Goal: Use online tool/utility: Utilize a website feature to perform a specific function

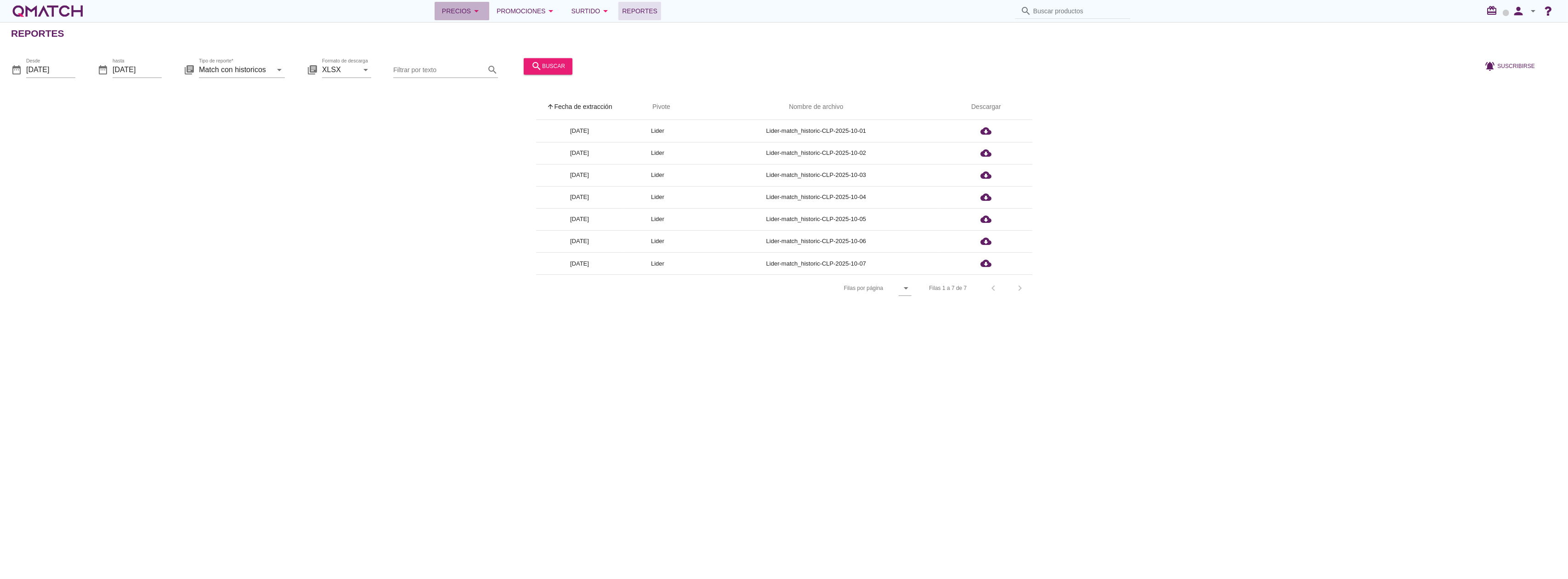
click at [469, 13] on div "Precios arrow_drop_down" at bounding box center [462, 11] width 40 height 11
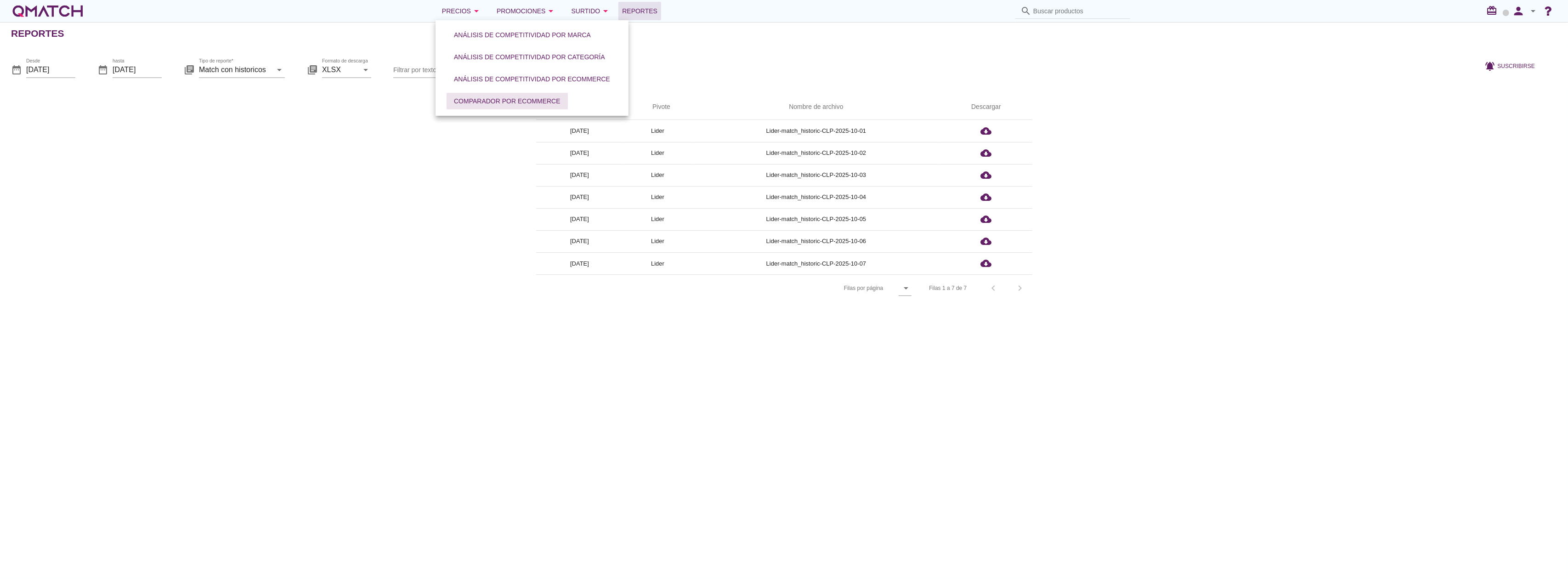
click at [536, 105] on div "Comparador por eCommerce" at bounding box center [507, 101] width 107 height 10
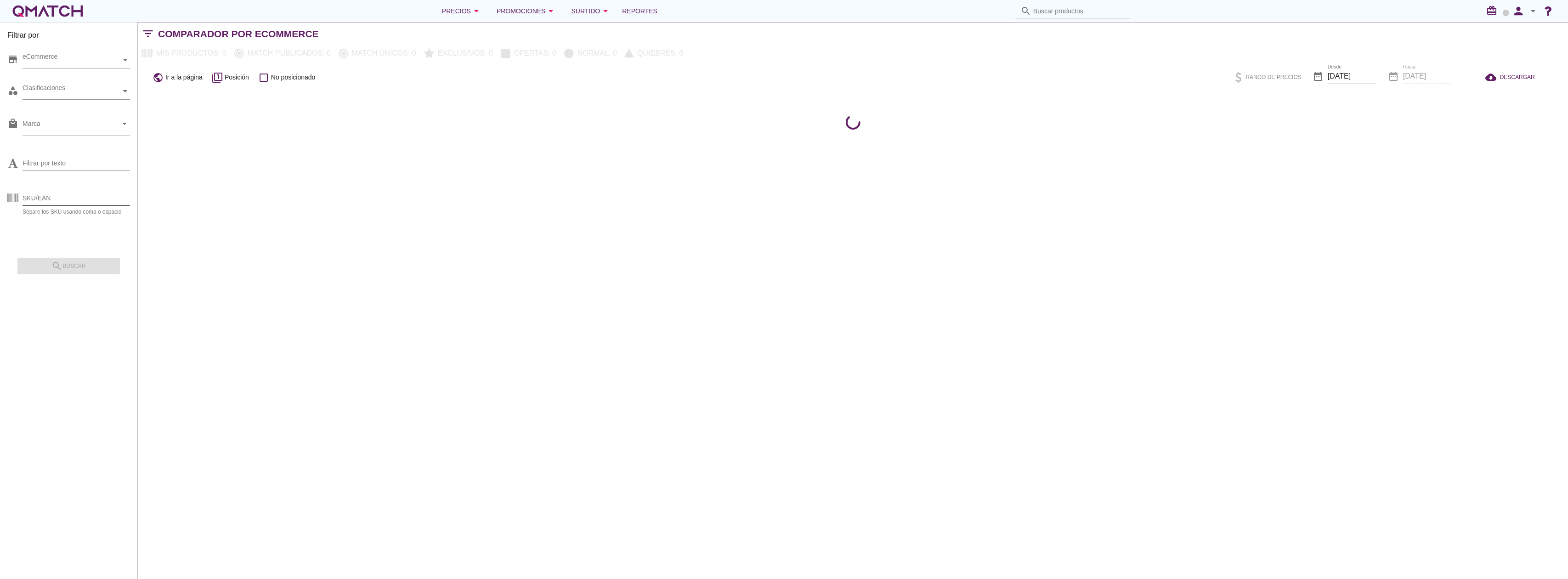
click at [87, 202] on input "SKU/EAN" at bounding box center [76, 198] width 108 height 15
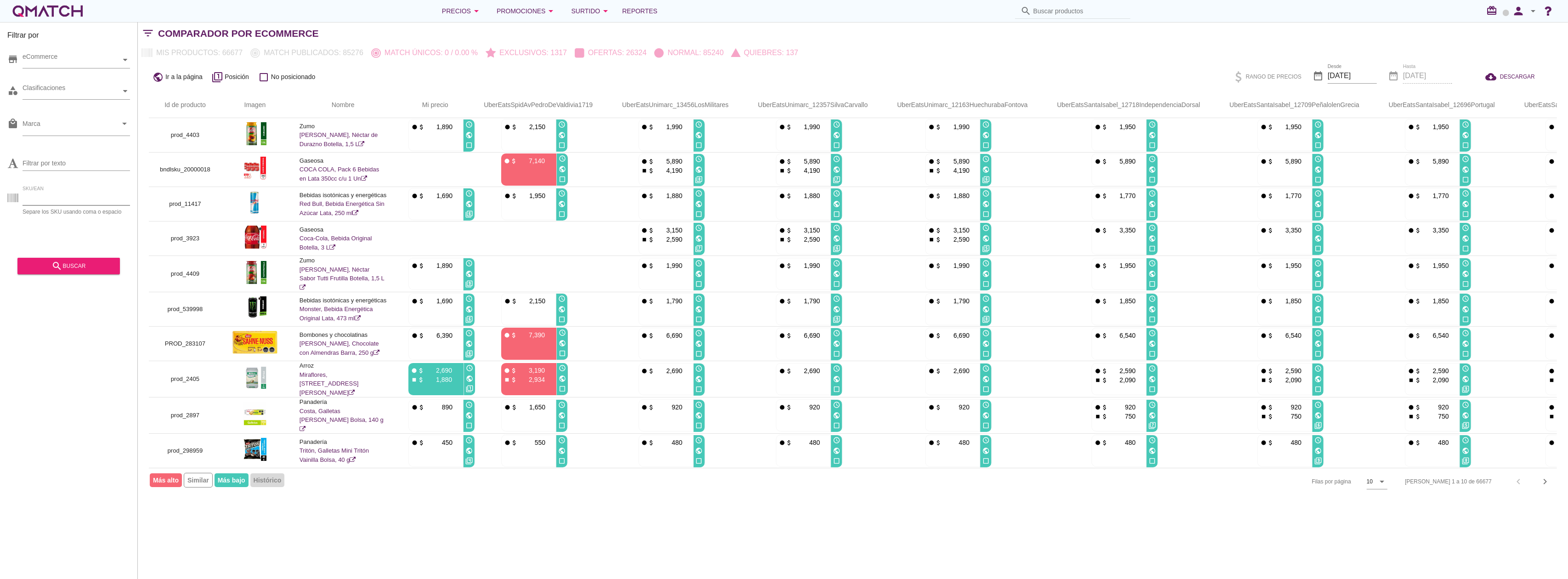
click at [91, 198] on input "SKU/EAN" at bounding box center [76, 198] width 108 height 15
click at [78, 267] on div "search buscar" at bounding box center [69, 266] width 88 height 11
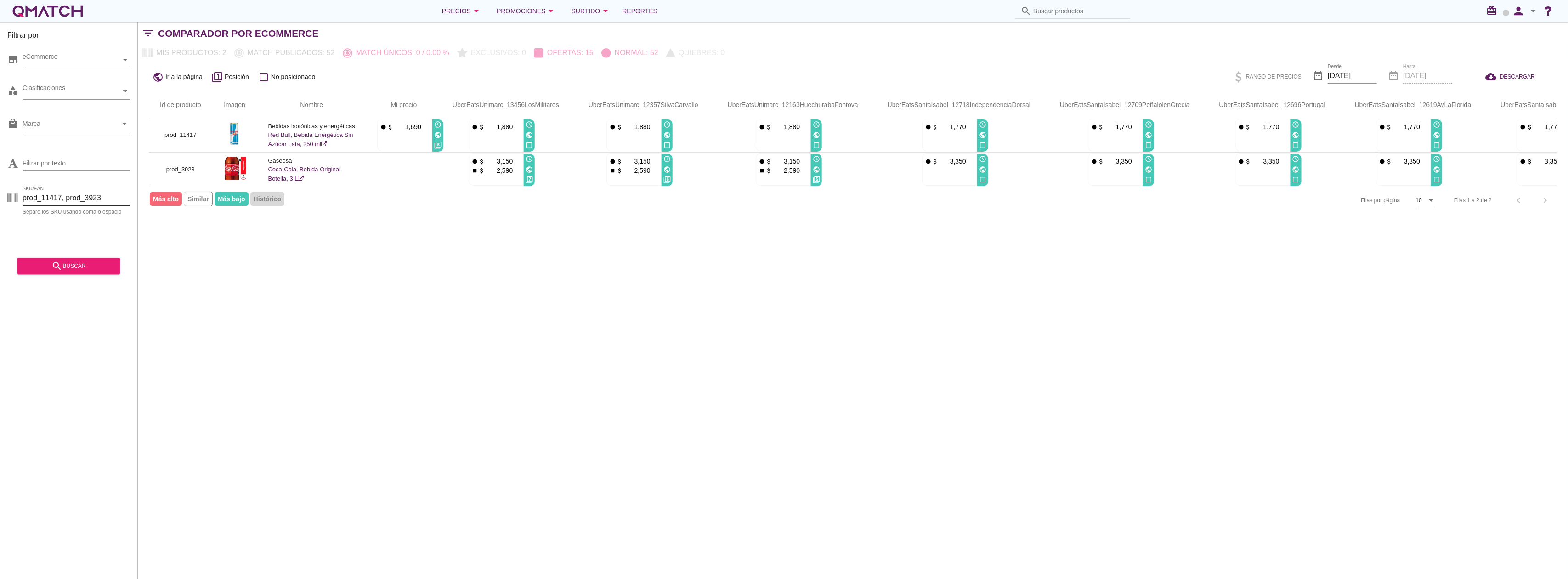
click at [67, 205] on div "SKU/EAN prod_11417, prod_3923" at bounding box center [76, 198] width 108 height 15
type input "prod_11417 prod_3923"
click at [105, 261] on div "search buscar" at bounding box center [69, 266] width 88 height 11
drag, startPoint x: 100, startPoint y: 199, endPoint x: -23, endPoint y: 191, distance: 123.3
click at [0, 191] on html "5 10 15 20 25 50 [DATE] 12:00:00 am [DATE] 11:17:18 pm [DATE] 1:05:04 am [DATE]…" at bounding box center [784, 289] width 1568 height 579
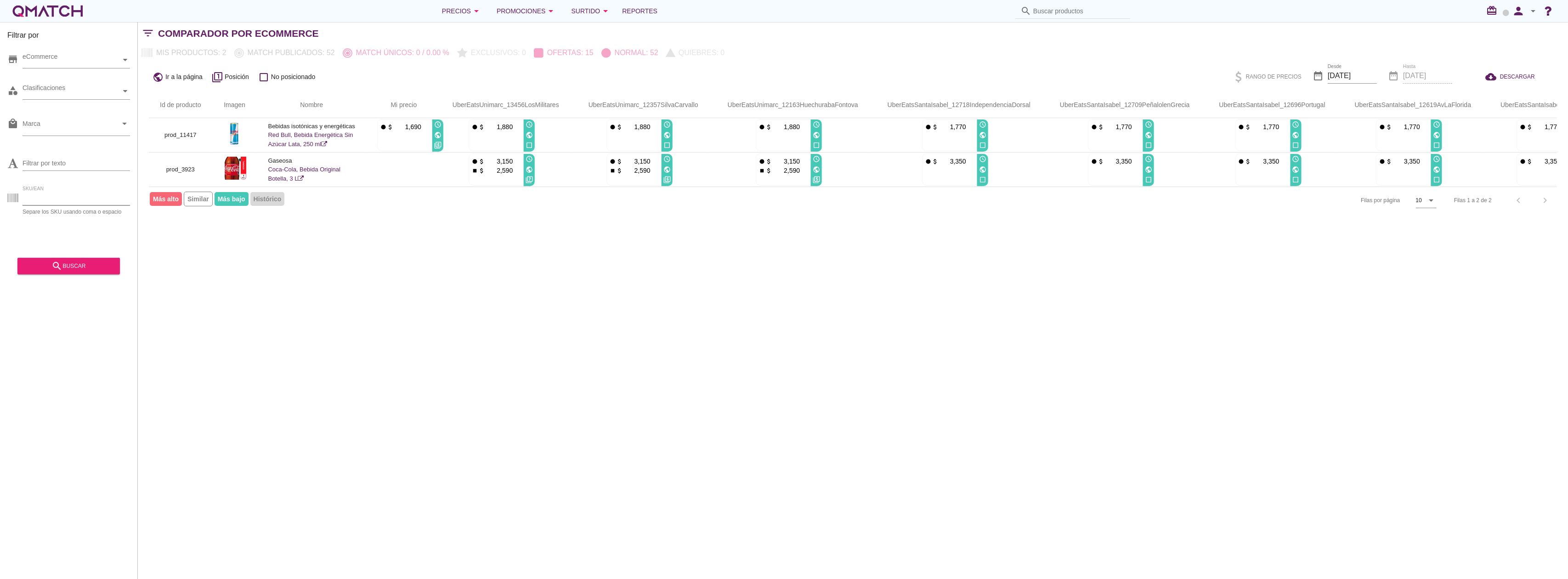
paste input "prod_1004886 prod_1001938 prod_1000233 prod_1000415 prod_1001588 prod_1001174 p…"
type input "prod_1004886 prod_1001938 prod_1000233 prod_1000415 prod_1001588 prod_1001174 p…"
click at [72, 264] on div "search buscar" at bounding box center [69, 266] width 88 height 11
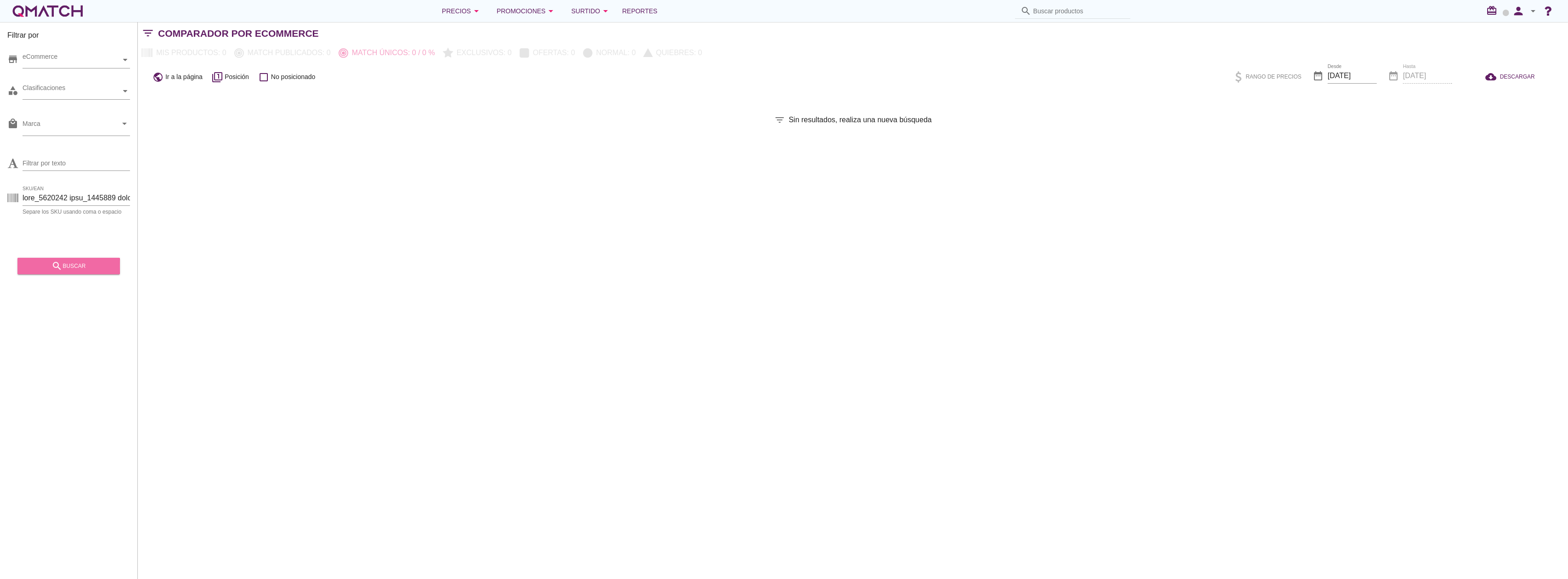
click at [76, 265] on div "search buscar" at bounding box center [69, 266] width 88 height 11
click at [85, 197] on input "SKU/EAN" at bounding box center [76, 198] width 108 height 15
click at [81, 197] on input "SKU/EAN" at bounding box center [76, 198] width 108 height 15
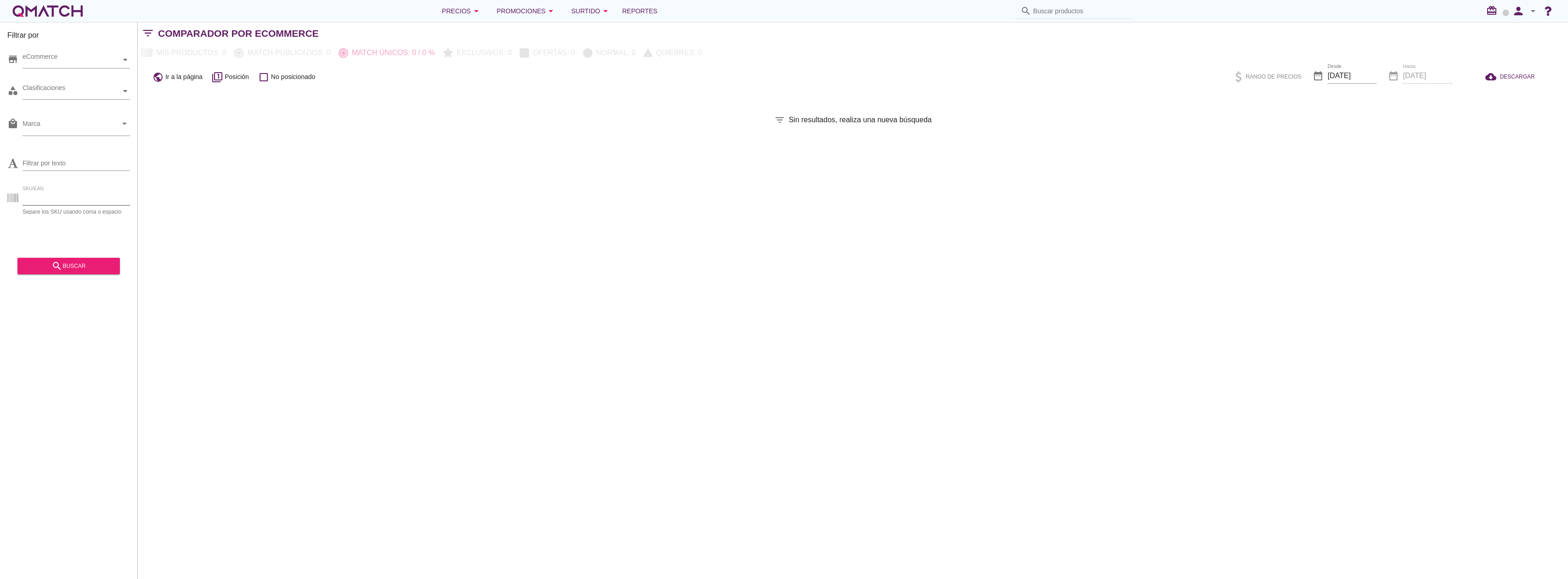
paste input "prod_1004886 prod_1001938 prod_1000233 prod_1000415 prod_1001588 prod_1001174 p…"
click at [82, 198] on input "prod_1004886 prod_1001938 prod_1000233 prod_1000415 prod_1001588 prod_1001174 p…" at bounding box center [76, 198] width 108 height 15
type input "prod_1004886 prod_1001938 prod_1000233 prod_1000415 prod_1001588 prod_1001174 p…"
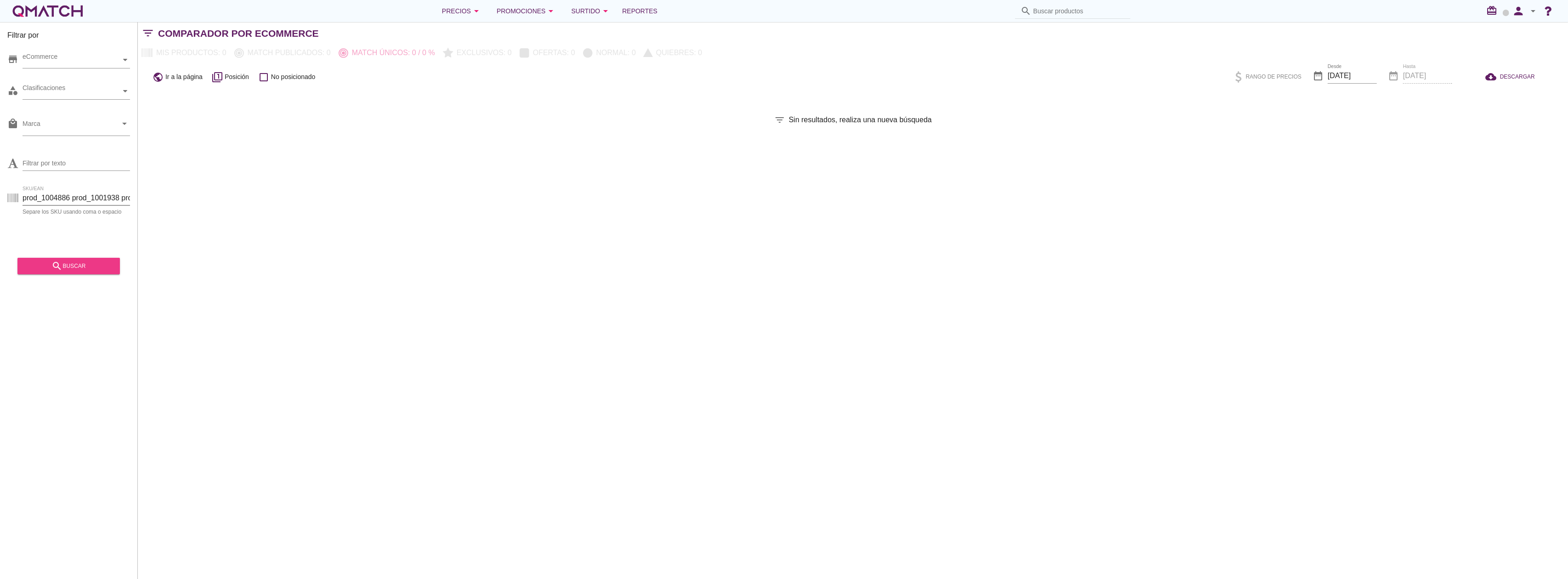
click at [93, 271] on div "search buscar" at bounding box center [69, 266] width 88 height 11
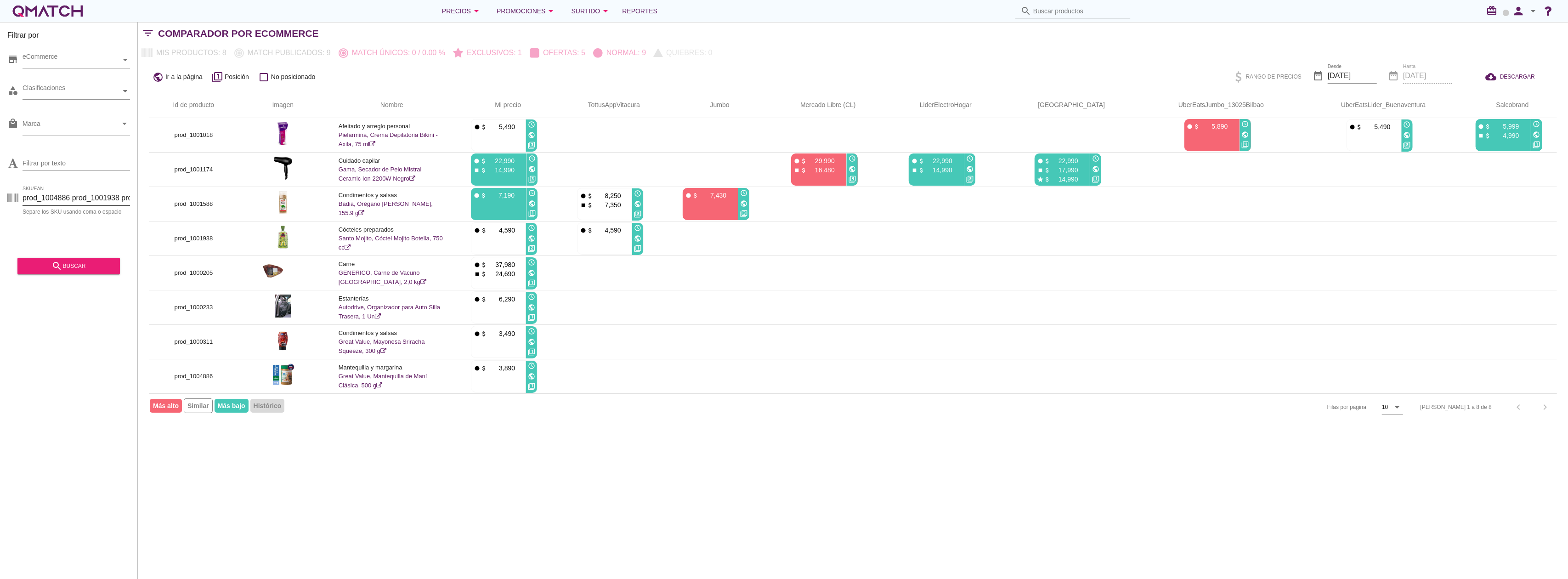
click at [110, 198] on input "prod_1004886 prod_1001938 prod_1000233 prod_1000415 prod_1001588 prod_1001174 p…" at bounding box center [76, 198] width 108 height 15
paste input "prod_1004886 prod_1001938 prod_1000233 prod_1000415 prod_1001588 prod_1001174 p…"
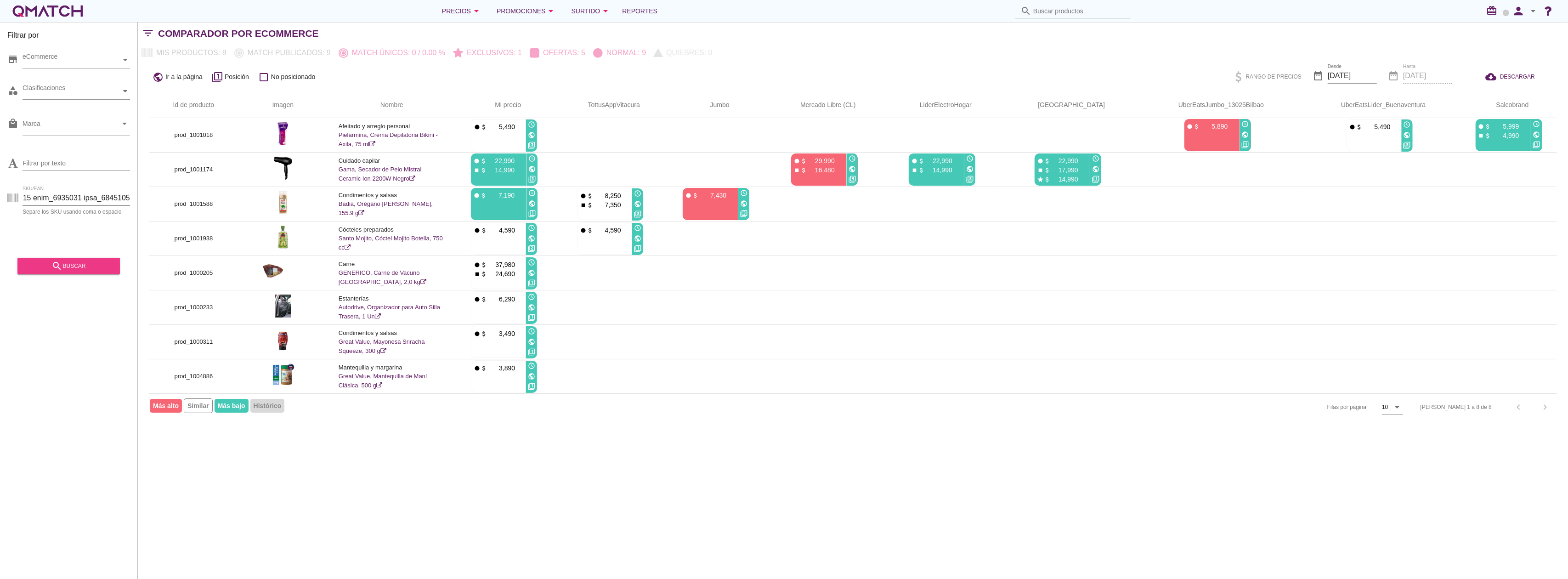
type input "prod_1004886 prod_1001938 prod_1000233 prod_1000415 prod_1001588 prod_1001174 p…"
click at [96, 261] on div "search buscar" at bounding box center [69, 266] width 88 height 11
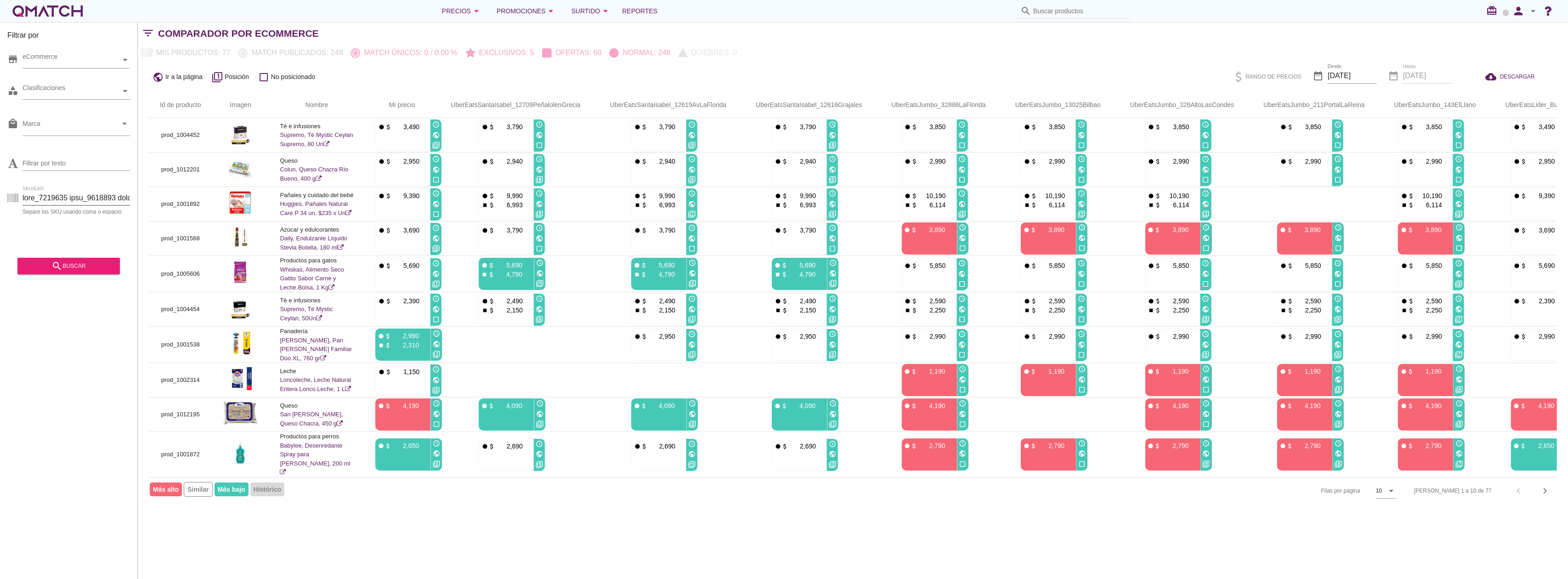
click at [85, 198] on input "SKU/EAN" at bounding box center [76, 198] width 108 height 15
paste input "prod_1004886 prod_1001938 prod_1000233 prod_1000415 prod_1001588 prod_1001174 p…"
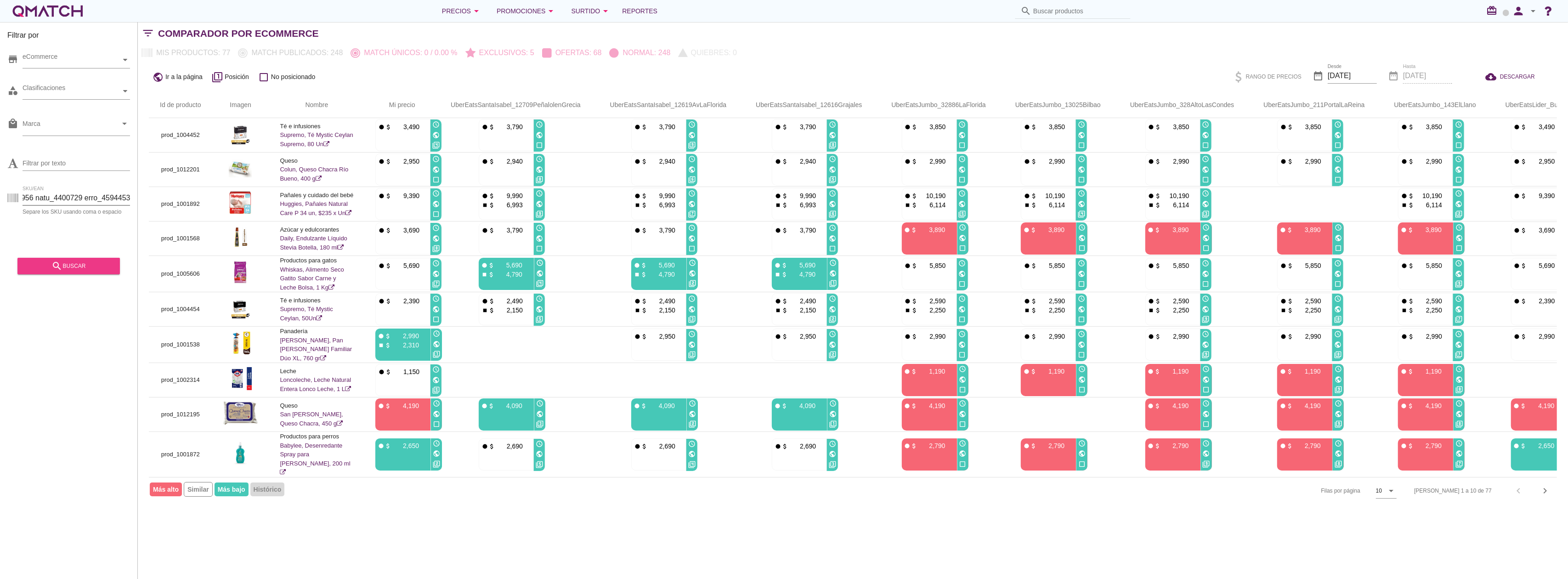
type input "prod_1004886 prod_1001938 prod_1000233 prod_1000415 prod_1001588 prod_1001174 p…"
click at [100, 267] on div "search buscar" at bounding box center [69, 266] width 88 height 11
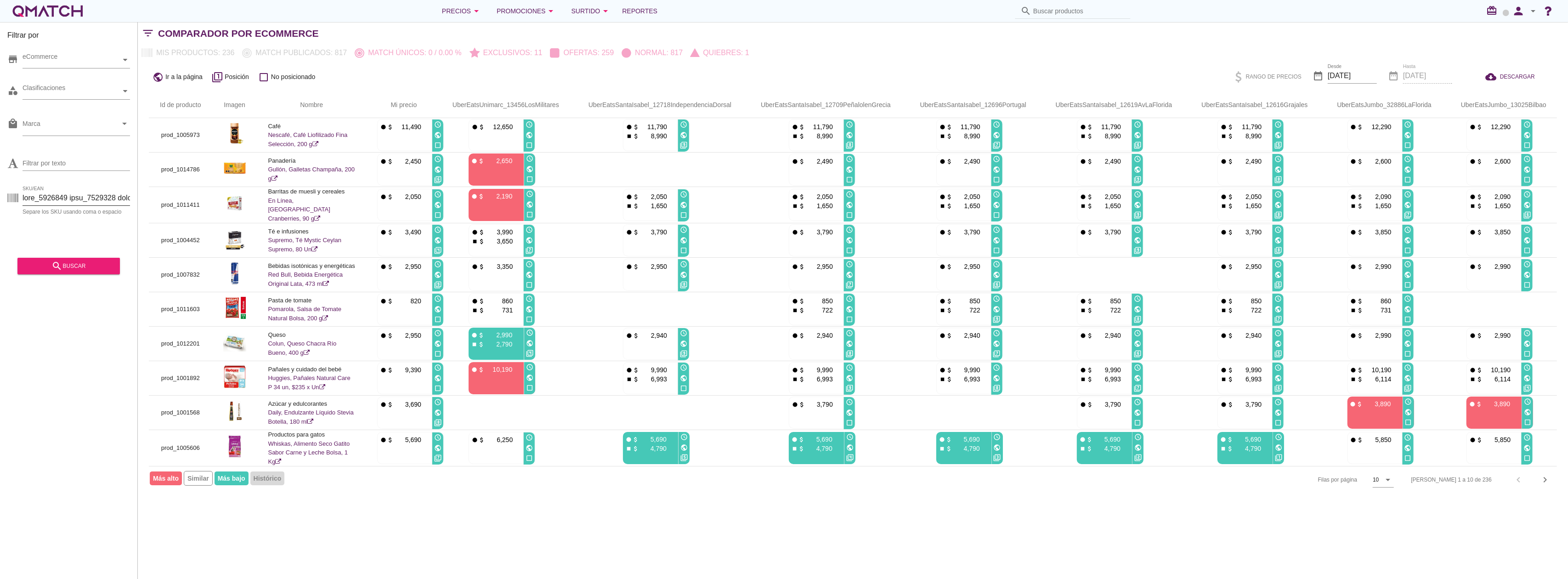
click at [86, 198] on input "SKU/EAN" at bounding box center [76, 198] width 108 height 15
paste input "prod_1004886 prod_1001938 prod_1000233 prod_1000415 prod_1001588 prod_1001174 p…"
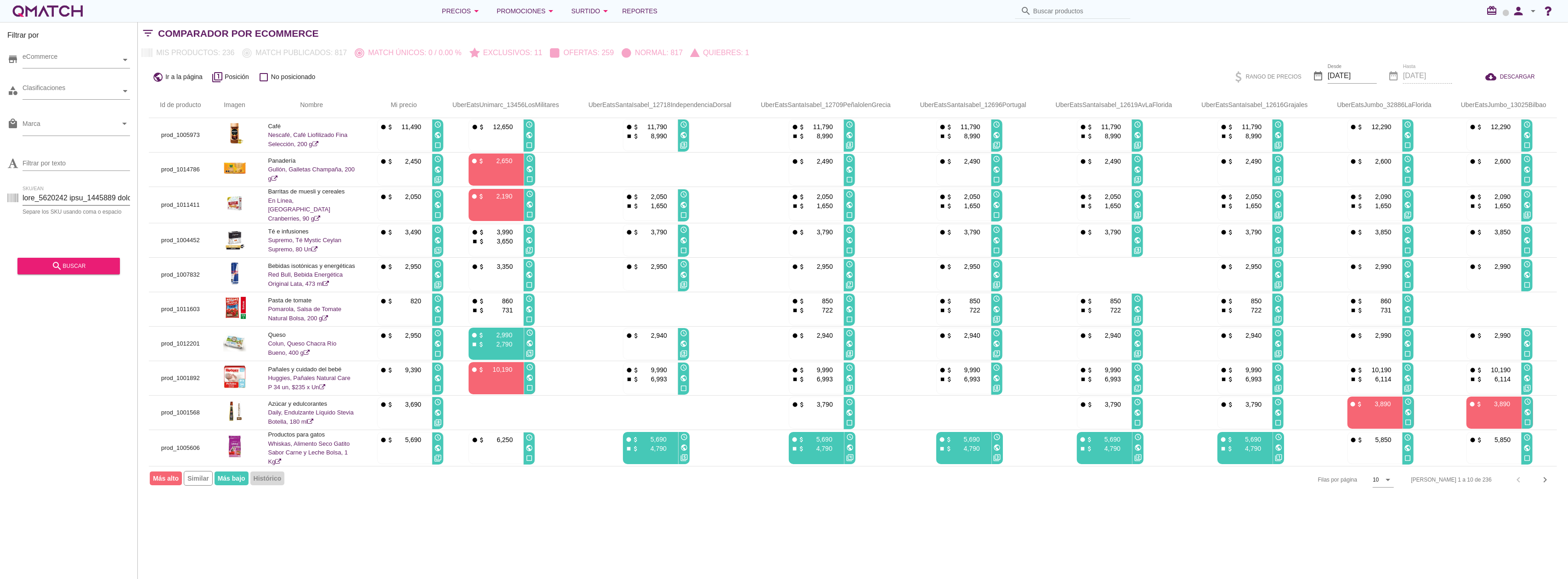
scroll to position [0, 24980]
type input "prod_1004886 prod_1001938 prod_1000233 prod_1000415 prod_1001588 prod_1001174 p…"
click at [99, 268] on div "search buscar" at bounding box center [69, 266] width 88 height 11
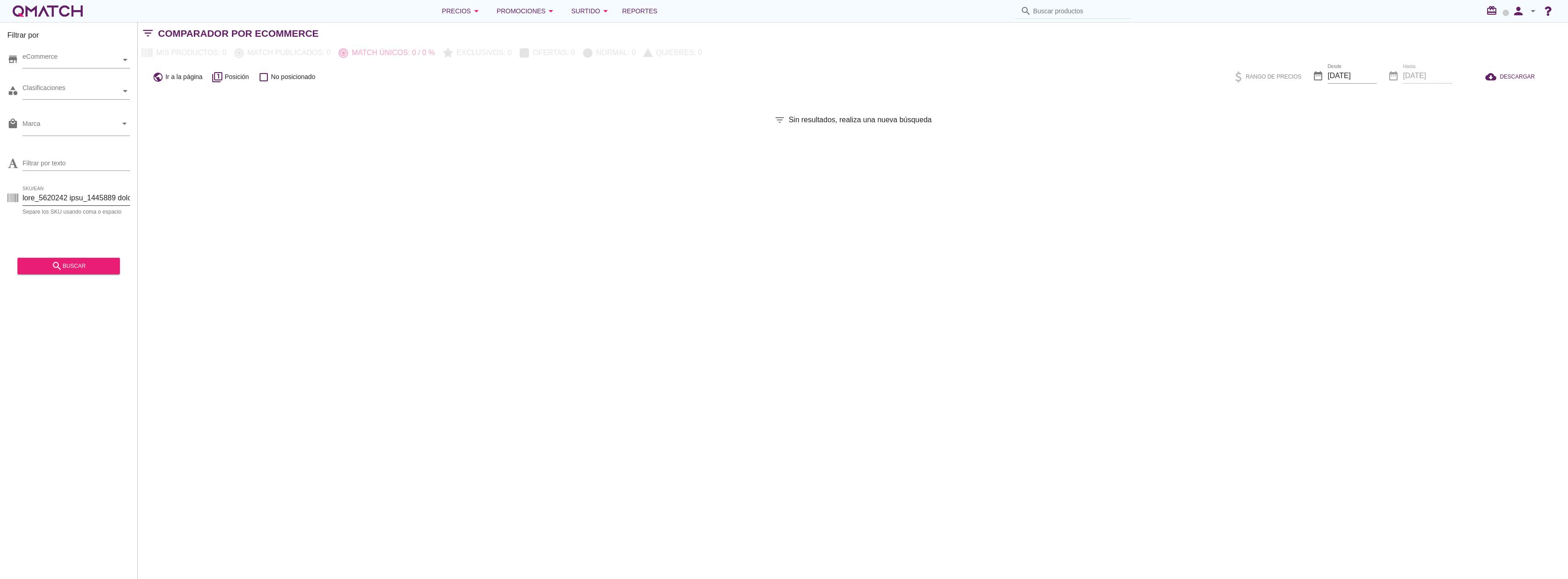
click at [102, 202] on input "SKU/EAN" at bounding box center [76, 198] width 108 height 15
paste input "prod_1004886 prod_1001938 prod_1000233 prod_1000415 prod_1001588 prod_1001174 p…"
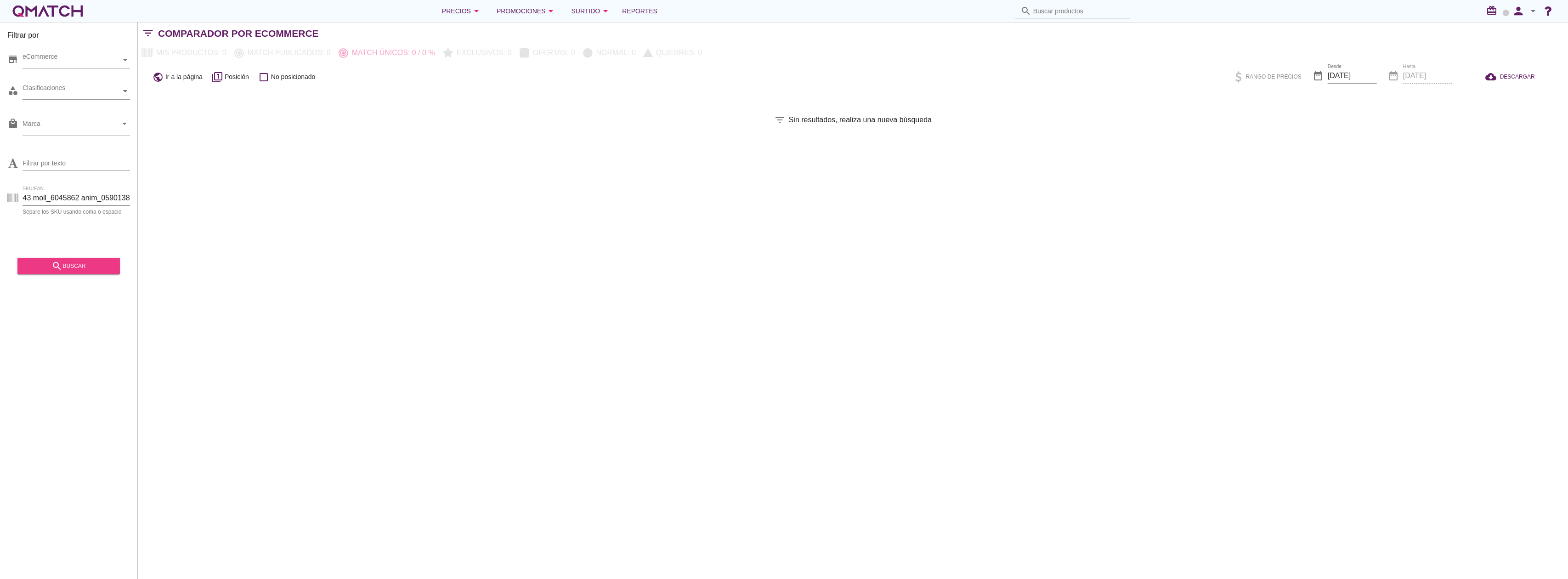
type input "prod_1004886 prod_1001938 prod_1000233 prod_1000415 prod_1001588 prod_1001174 p…"
click at [85, 267] on div "search buscar" at bounding box center [69, 266] width 88 height 11
click at [103, 192] on input "SKU/EAN" at bounding box center [76, 198] width 108 height 15
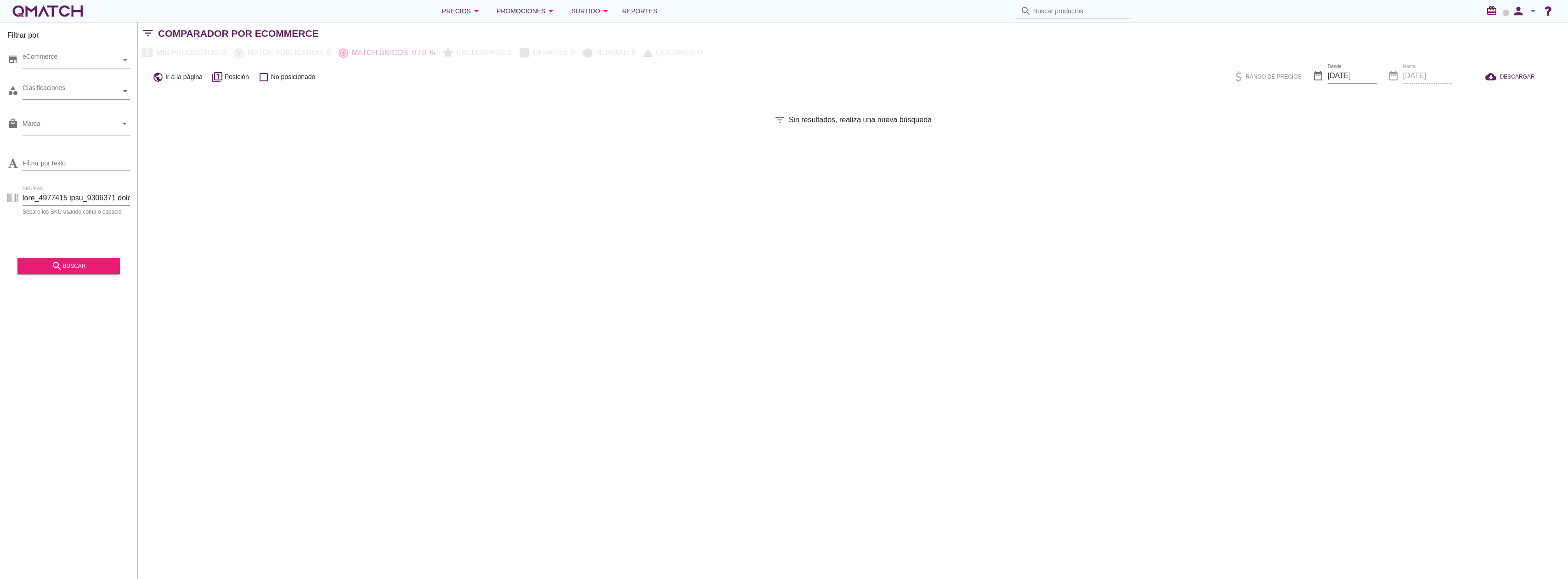
click at [103, 192] on input "SKU/EAN" at bounding box center [76, 198] width 108 height 15
paste input "prod_1004886 prod_1001938 prod_1000233 prod_1000415 prod_1001588 prod_1001174 p…"
type input "prod_1004886 prod_1001938 prod_1000233 prod_1000415 prod_1001588 prod_1001174 p…"
click at [93, 259] on button "search buscar" at bounding box center [69, 265] width 102 height 16
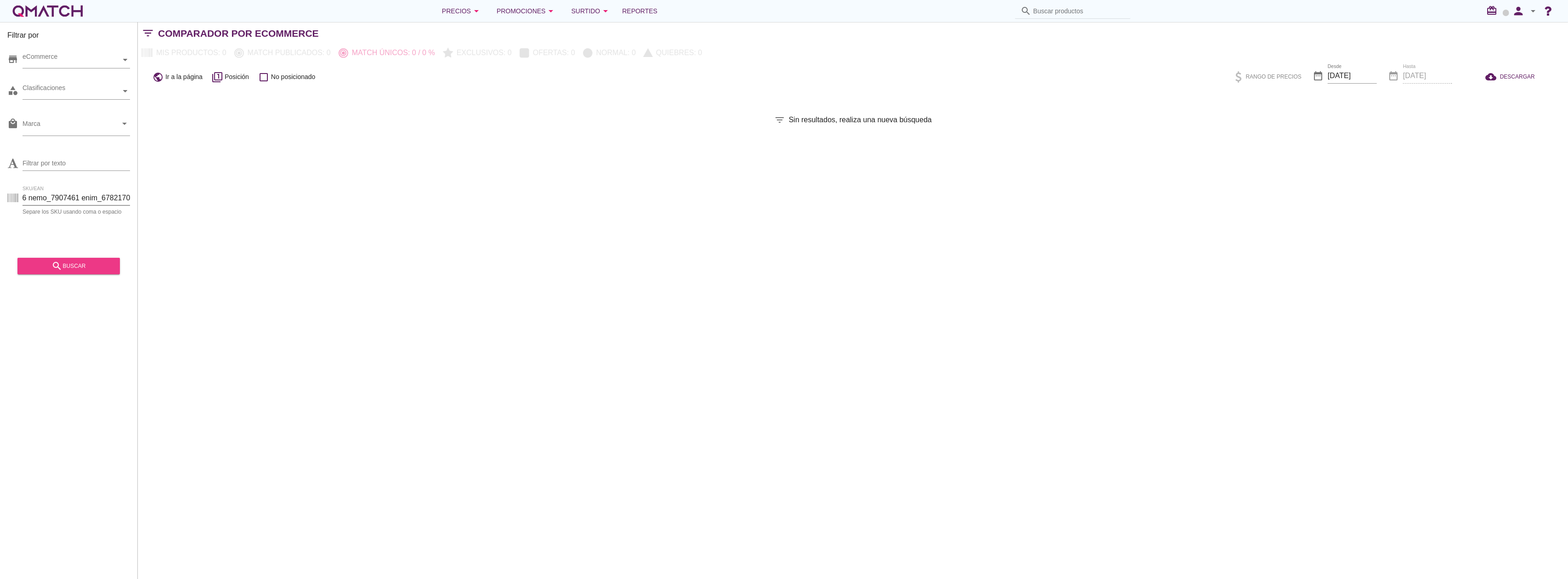
scroll to position [0, 0]
